Goal: Task Accomplishment & Management: Manage account settings

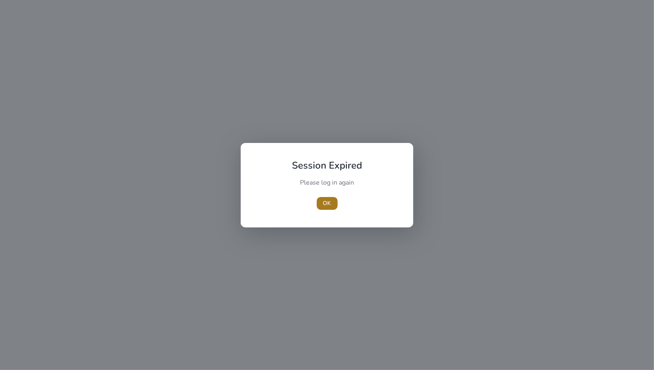
click at [325, 202] on span "OK" at bounding box center [327, 203] width 8 height 8
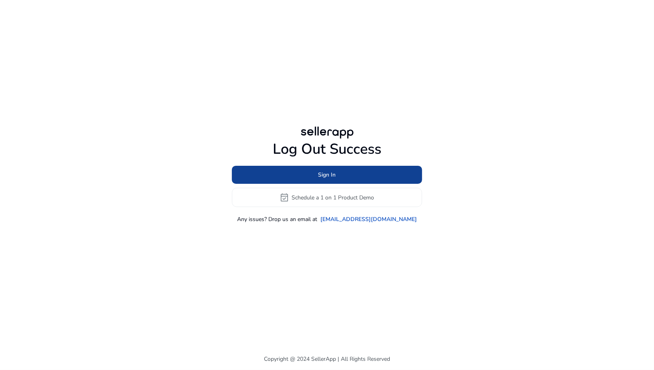
click at [313, 180] on span at bounding box center [327, 174] width 190 height 19
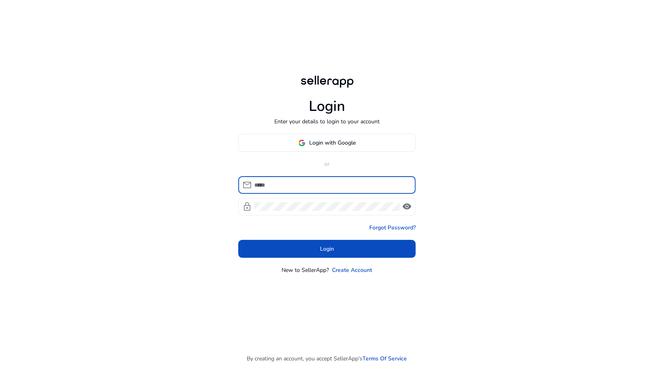
click at [310, 183] on input at bounding box center [331, 185] width 155 height 9
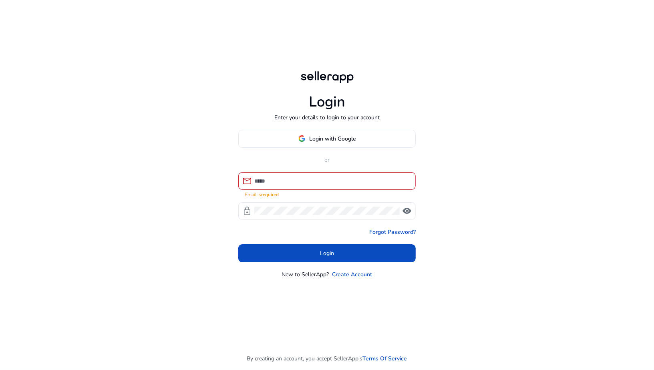
type input "**********"
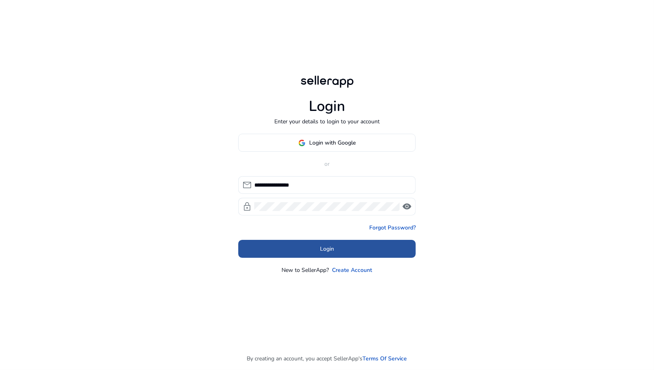
click at [333, 254] on span at bounding box center [327, 249] width 178 height 19
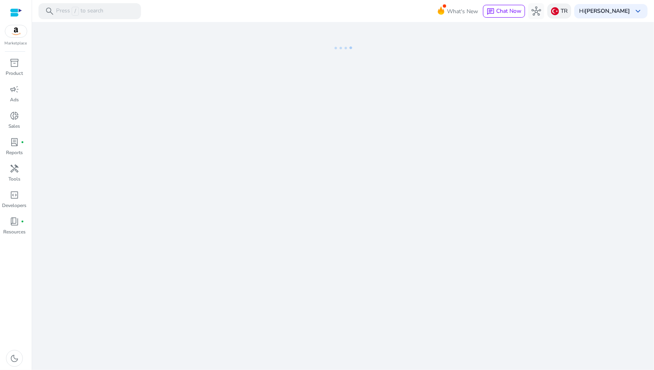
click at [569, 8] on div "TR" at bounding box center [560, 11] width 24 height 15
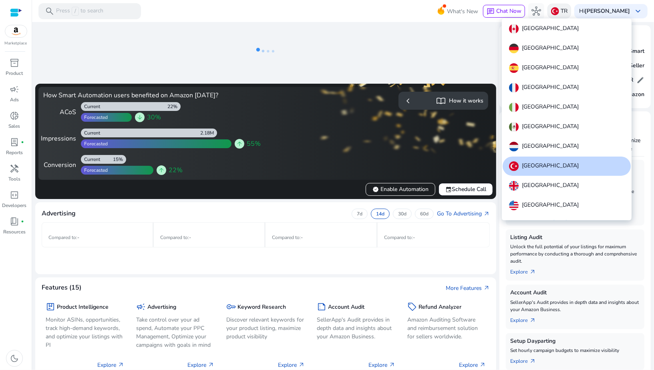
scroll to position [9, 0]
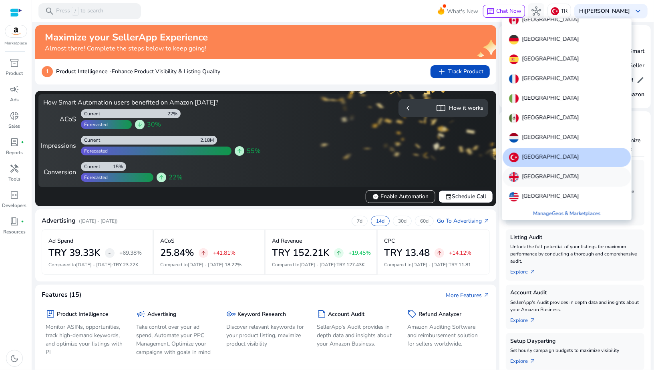
click at [542, 177] on p "[GEOGRAPHIC_DATA]" at bounding box center [550, 177] width 57 height 10
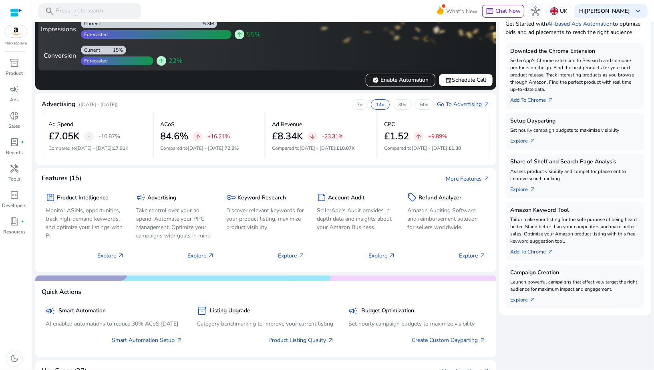
scroll to position [0, 0]
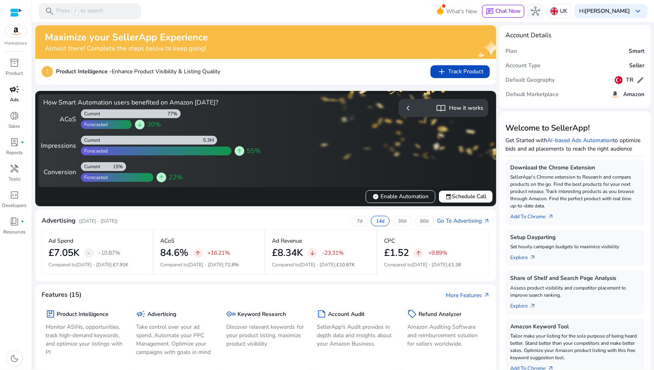
click at [19, 87] on span "campaign" at bounding box center [15, 90] width 10 height 10
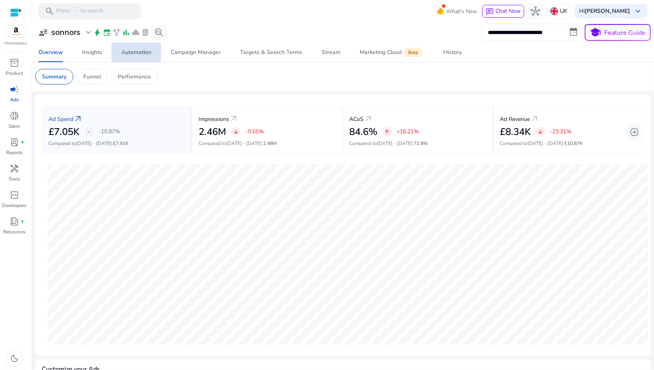
click at [125, 57] on span "Automation" at bounding box center [136, 52] width 30 height 19
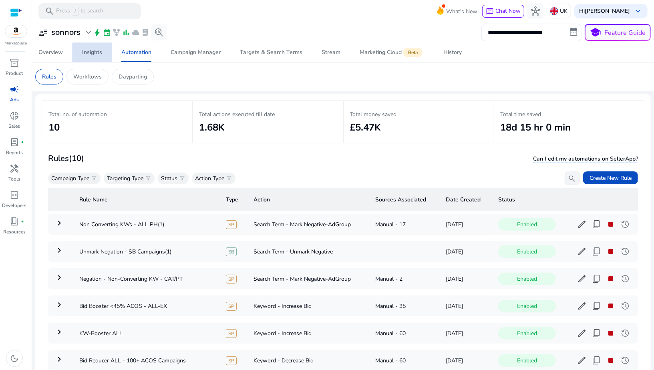
click at [106, 58] on link "Insights" at bounding box center [92, 52] width 39 height 19
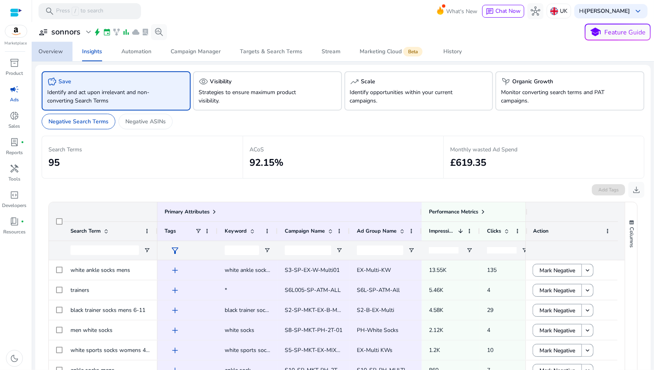
click at [58, 49] on div "Overview" at bounding box center [50, 52] width 24 height 6
